Goal: Task Accomplishment & Management: Use online tool/utility

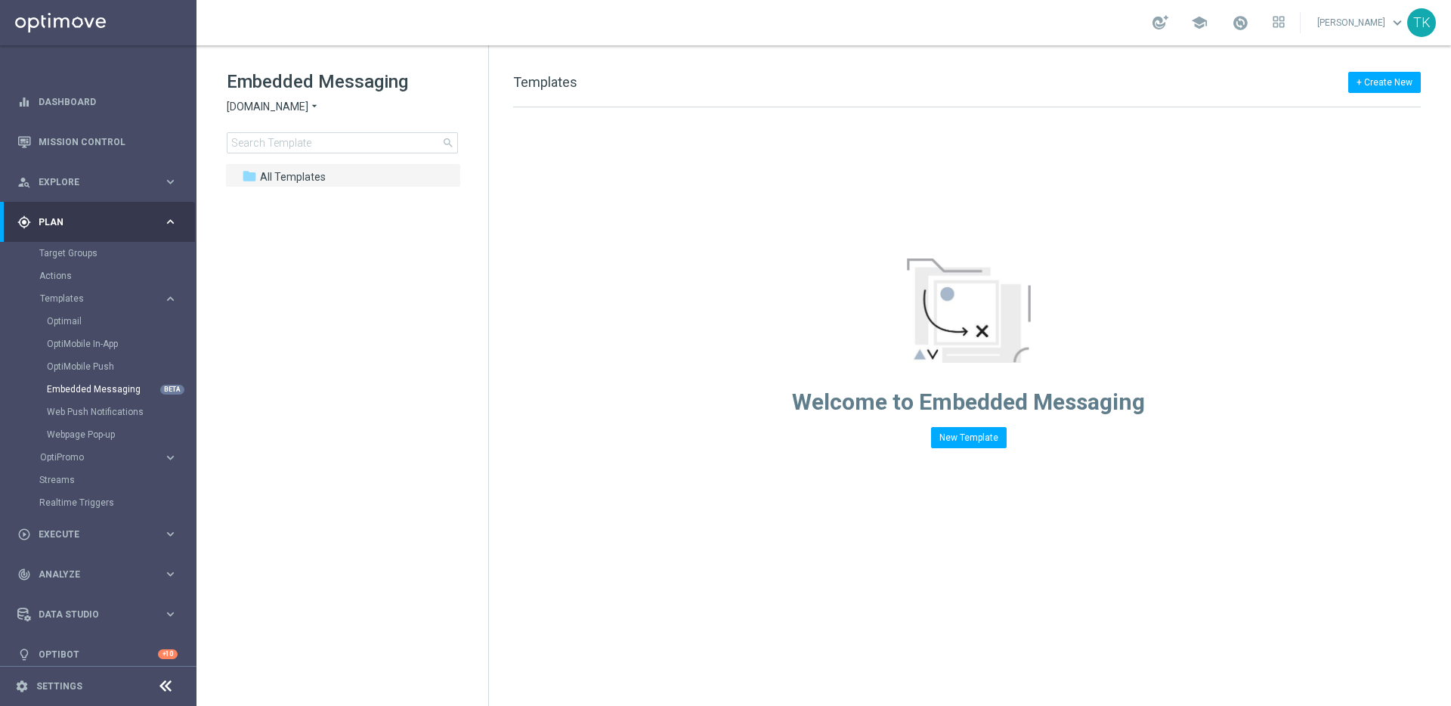
click at [300, 113] on span "Sorteonline.bet.br" at bounding box center [268, 107] width 82 height 14
click at [291, 162] on div "Lottoland" at bounding box center [283, 160] width 113 height 18
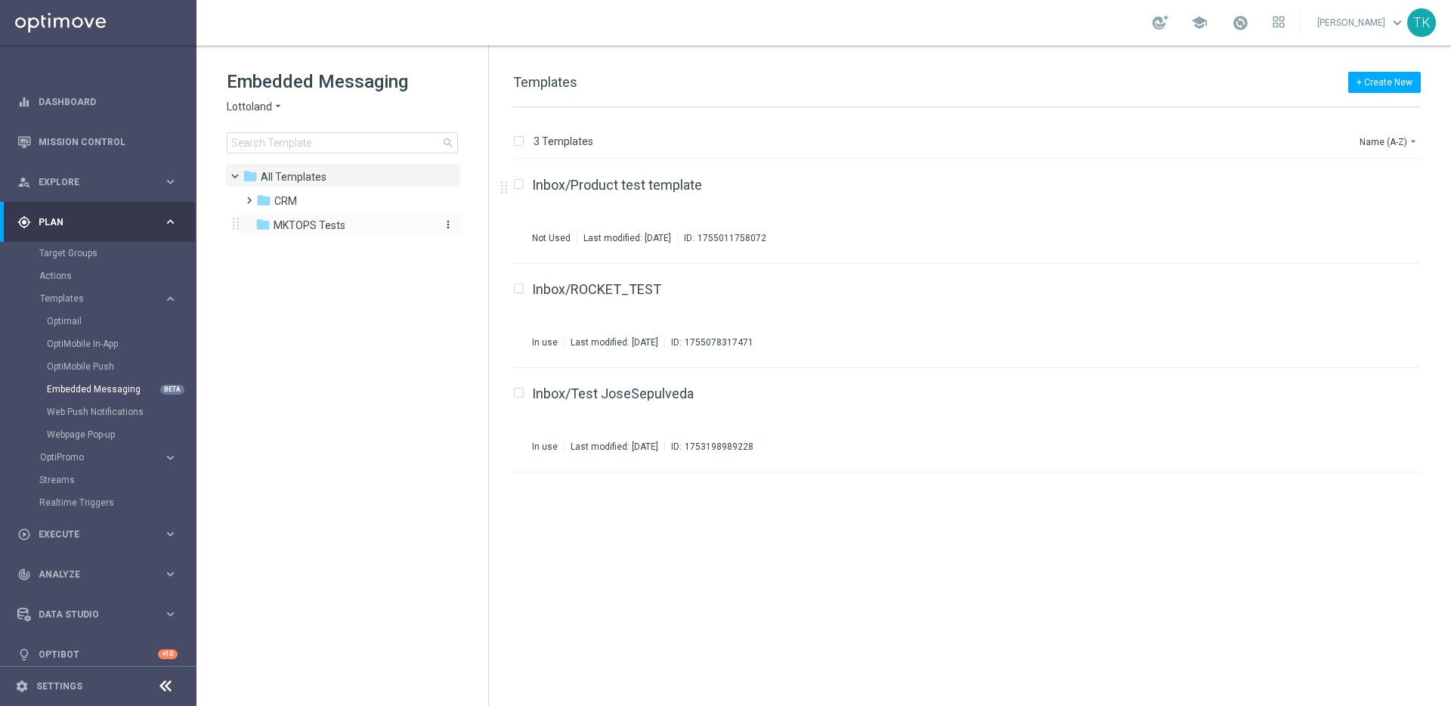
click at [302, 227] on span "MKTOPS Tests" at bounding box center [309, 225] width 72 height 14
click at [602, 181] on link "Inbox/MKTOPS Test 1" at bounding box center [598, 185] width 133 height 14
